Goal: Transaction & Acquisition: Purchase product/service

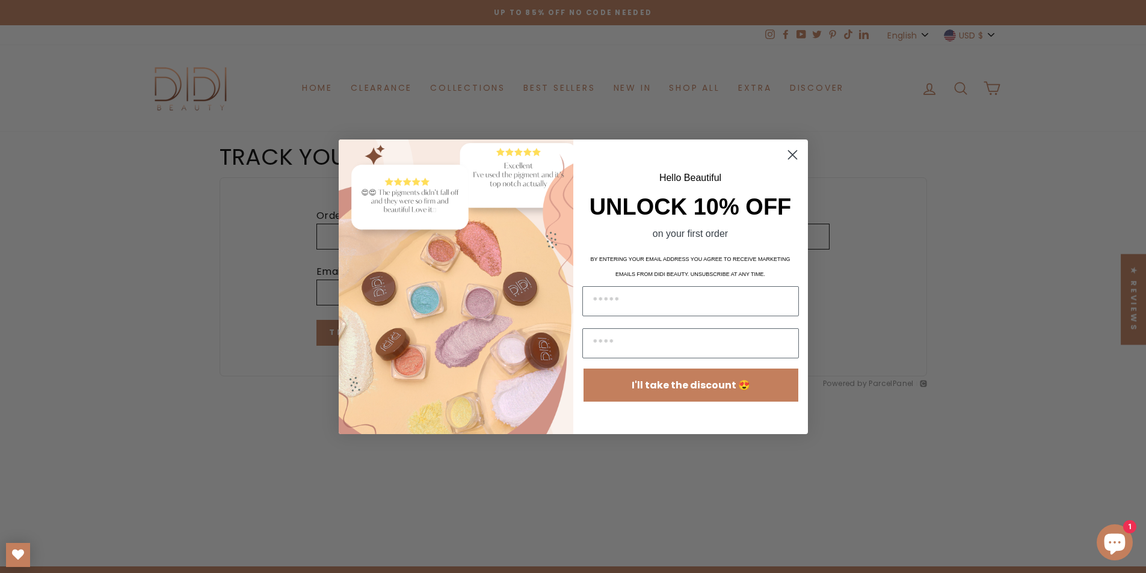
click at [791, 154] on circle "Close dialog" at bounding box center [792, 154] width 20 height 20
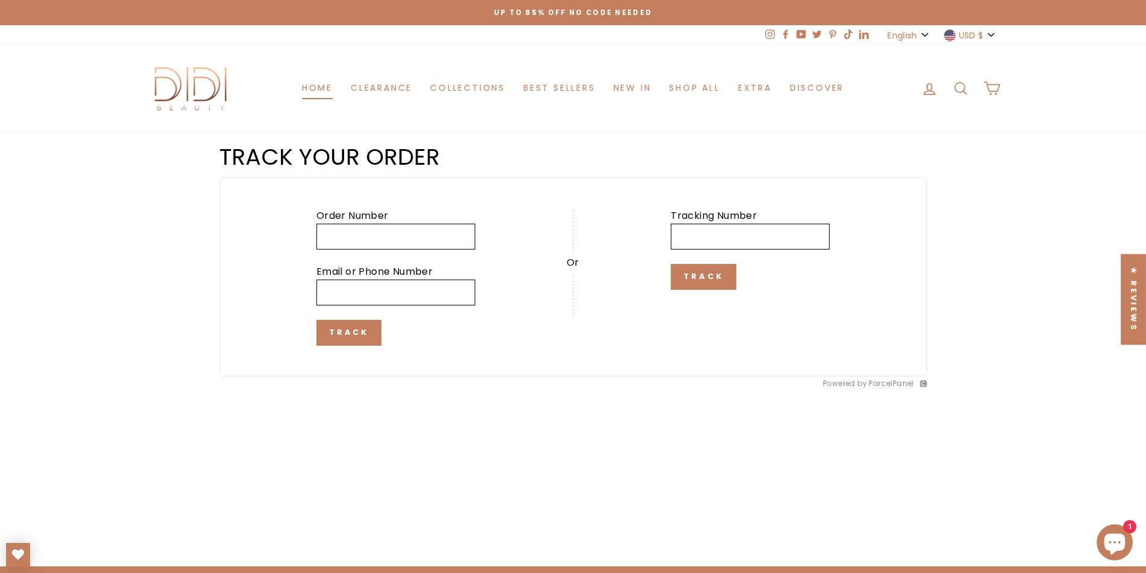
click at [313, 88] on link "Home" at bounding box center [317, 88] width 49 height 22
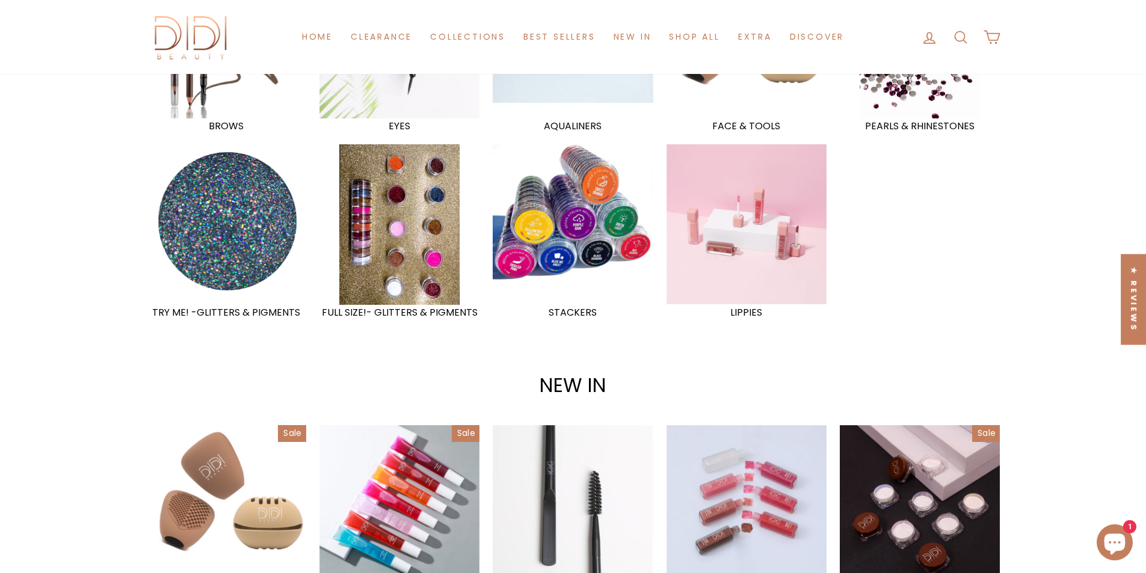
scroll to position [1083, 0]
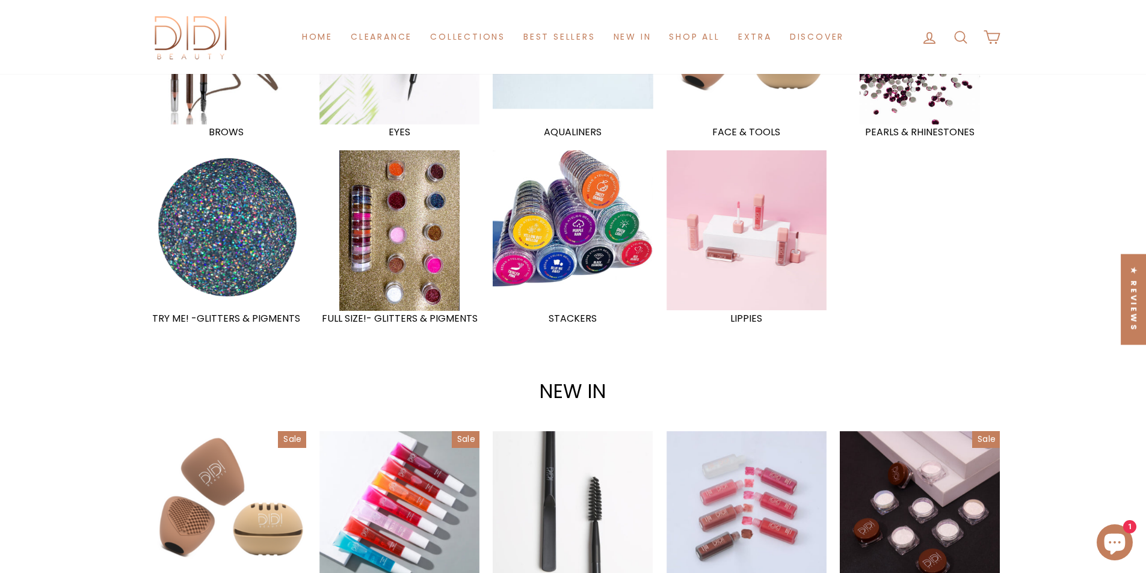
click at [555, 271] on div at bounding box center [572, 230] width 165 height 165
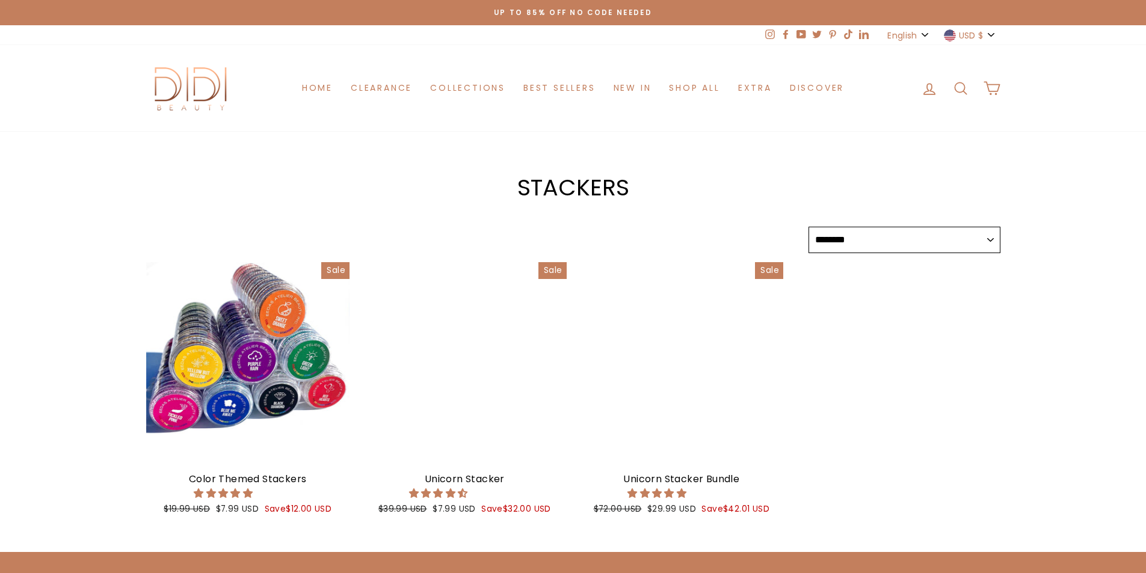
select select "******"
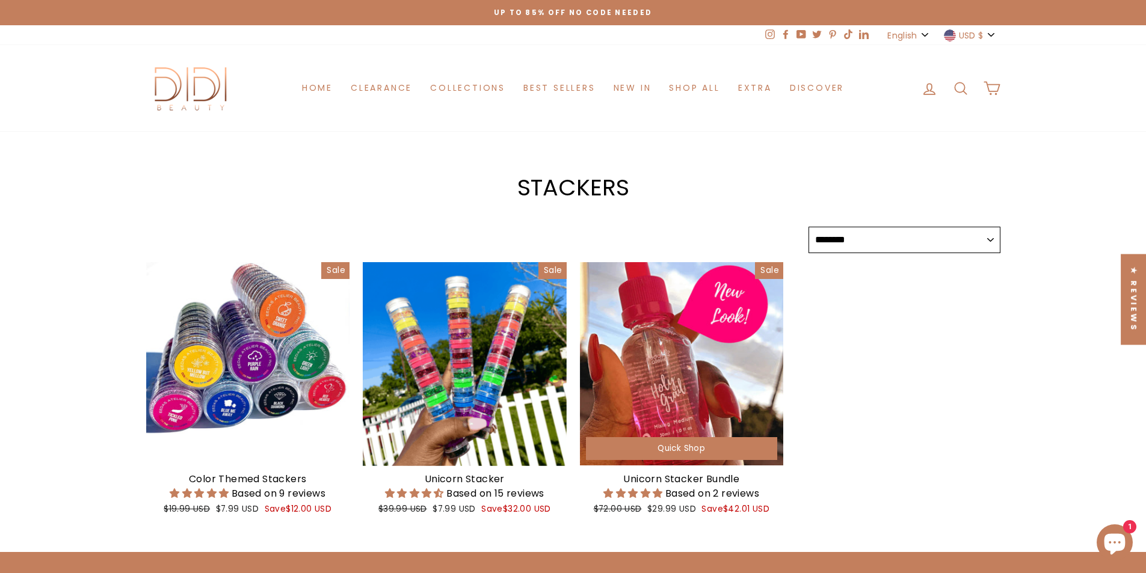
click at [681, 359] on div at bounding box center [682, 364] width 204 height 204
